Goal: Navigation & Orientation: Find specific page/section

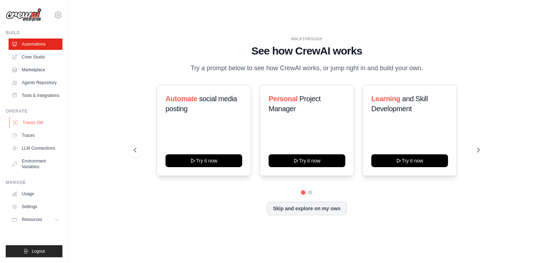
click at [41, 124] on link "Traces Old" at bounding box center [36, 122] width 54 height 11
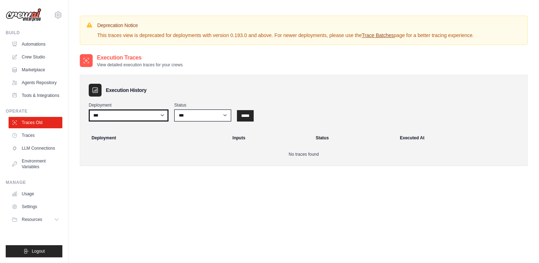
click at [144, 116] on select "***" at bounding box center [129, 115] width 80 height 12
click at [53, 137] on link "Traces" at bounding box center [36, 135] width 54 height 11
